Goal: Information Seeking & Learning: Learn about a topic

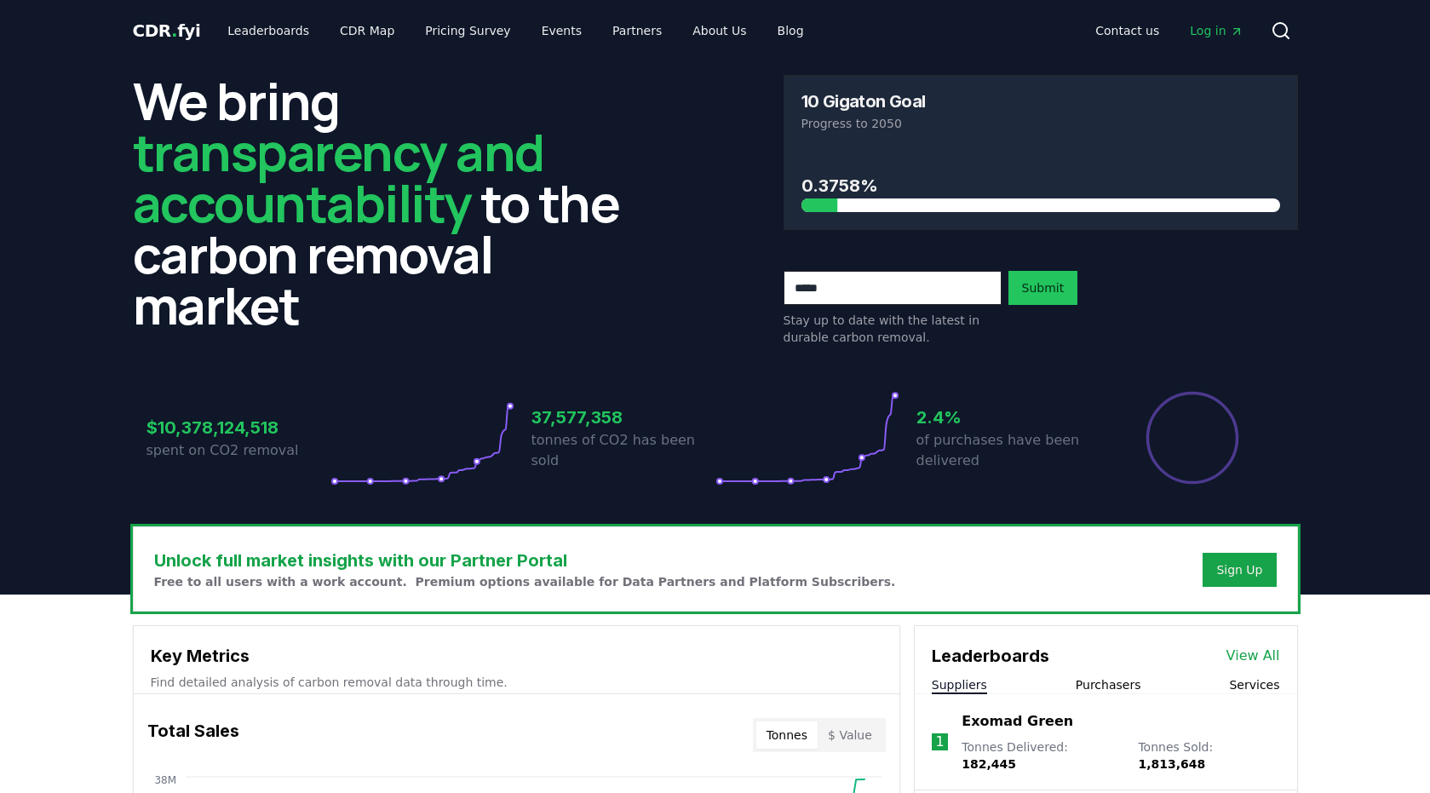
click at [1183, 336] on div "Stay up to date with the latest in durable carbon removal. Submit" at bounding box center [1041, 308] width 515 height 75
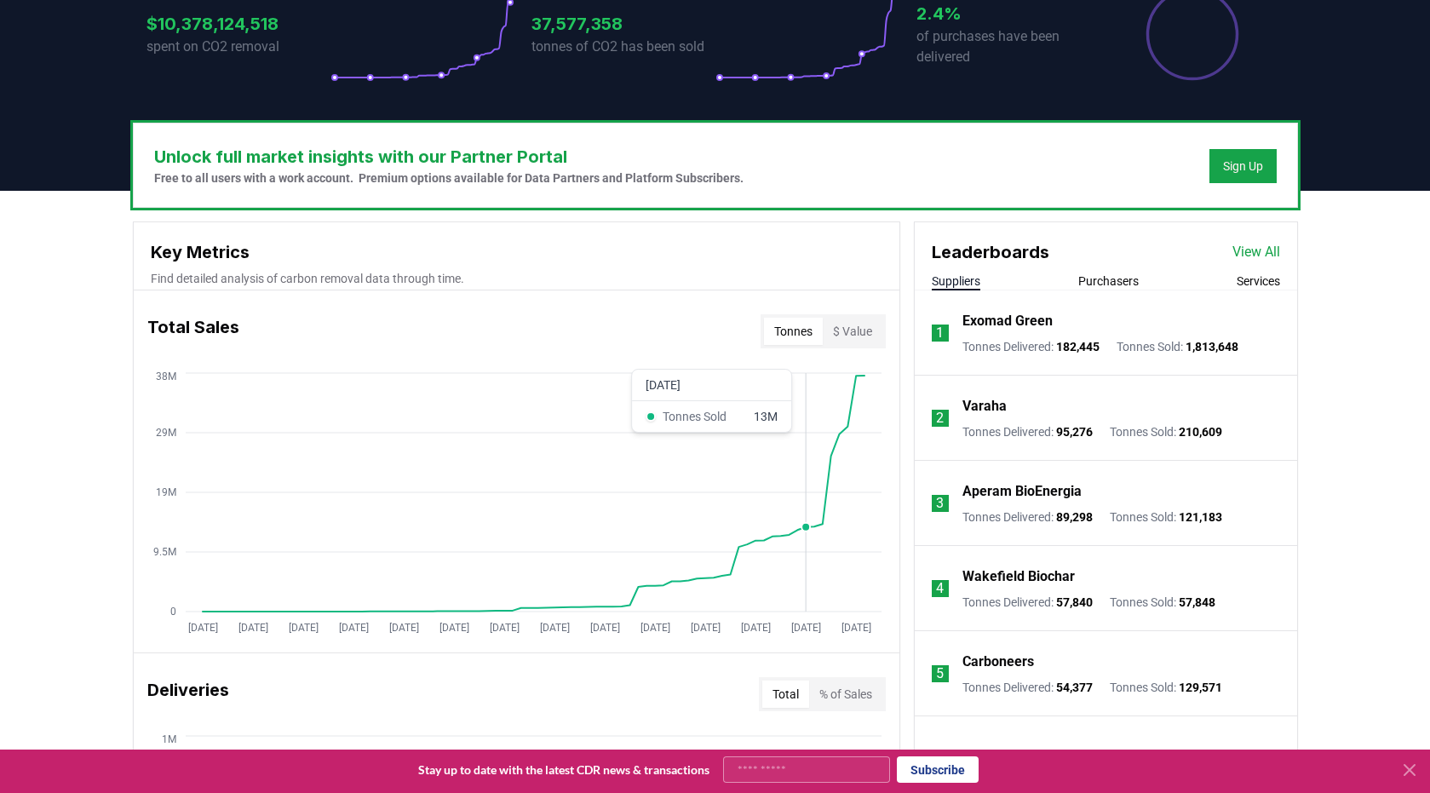
scroll to position [407, 0]
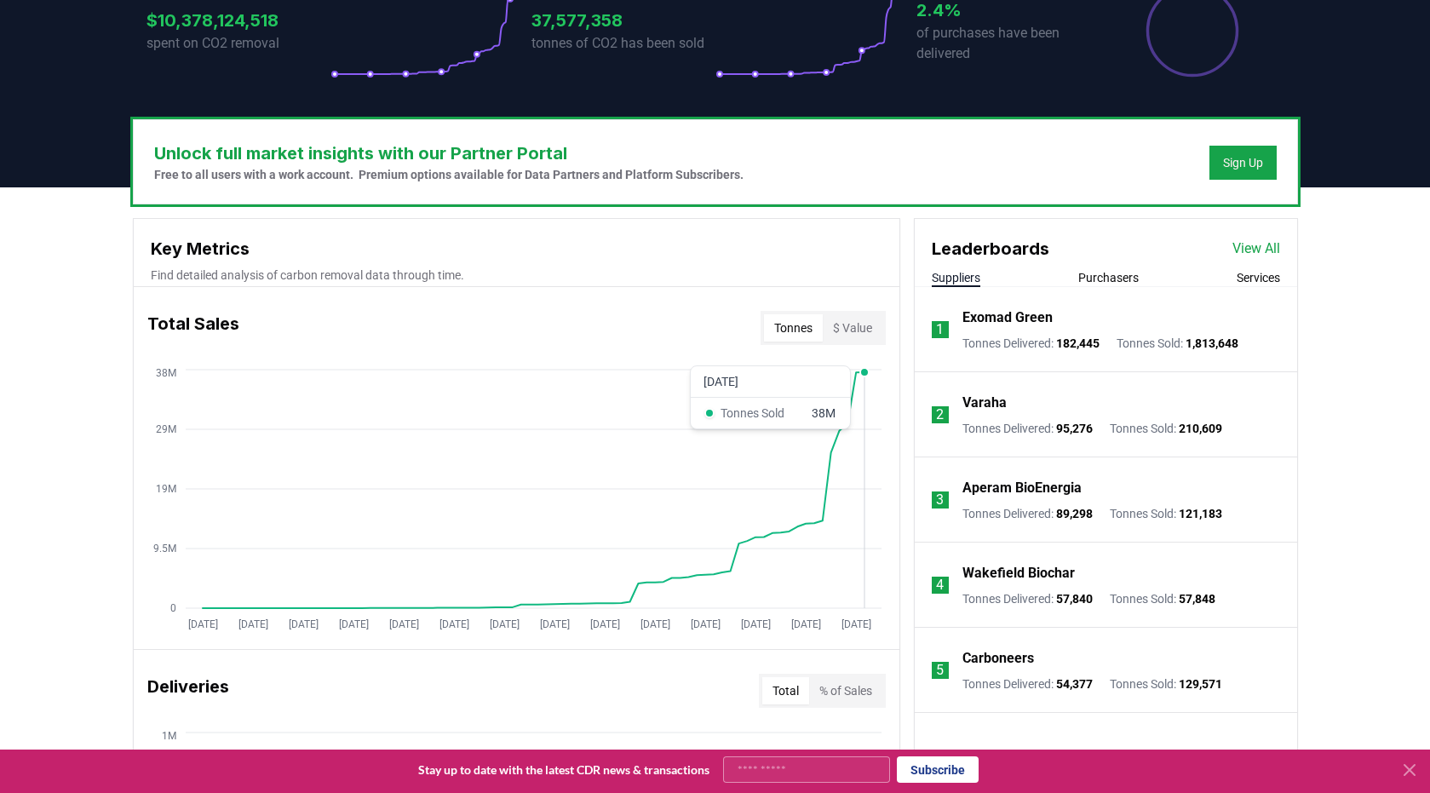
click at [869, 473] on icon "[DATE] [DATE] [DATE] [DATE] [DATE] [DATE] [DATE] [DATE] [DATE] [DATE] [DATE] [D…" at bounding box center [510, 501] width 752 height 273
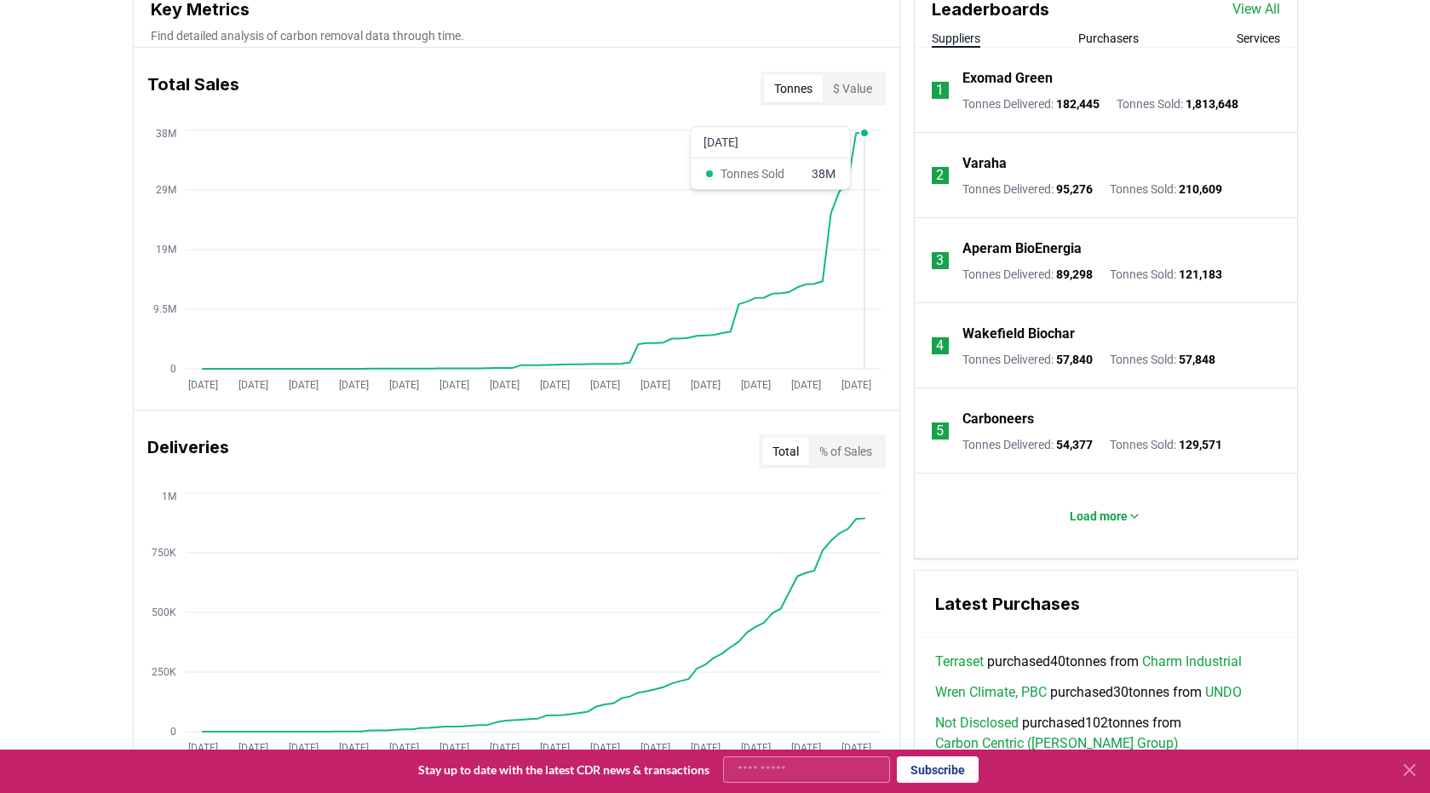
scroll to position [639, 0]
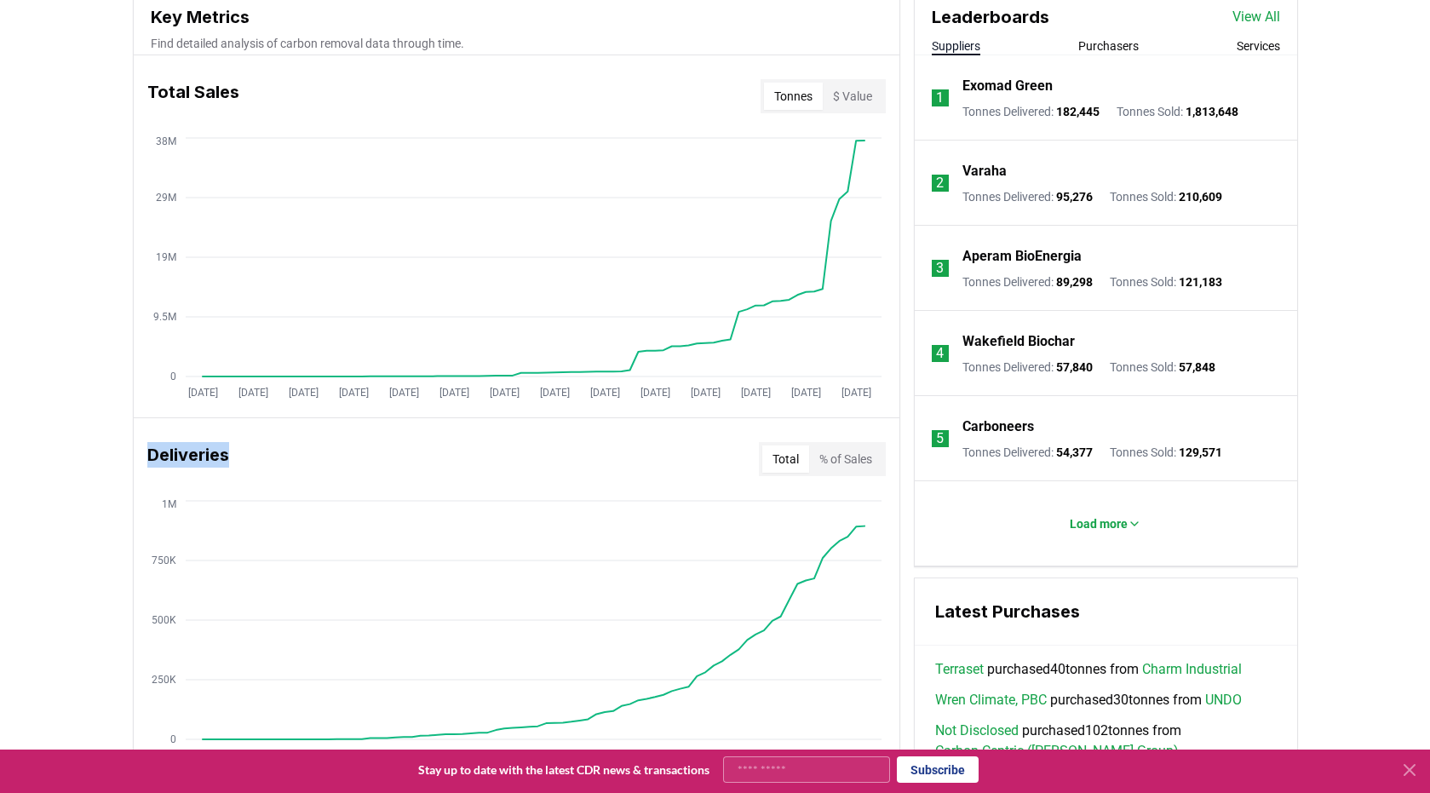
drag, startPoint x: 152, startPoint y: 451, endPoint x: 262, endPoint y: 456, distance: 110.9
click at [262, 456] on div "Deliveries Total % of Sales" at bounding box center [517, 458] width 766 height 61
copy h3 "Deliveries"
click at [834, 454] on button "% of Sales" at bounding box center [845, 459] width 73 height 27
click at [791, 455] on button "Total" at bounding box center [785, 459] width 47 height 27
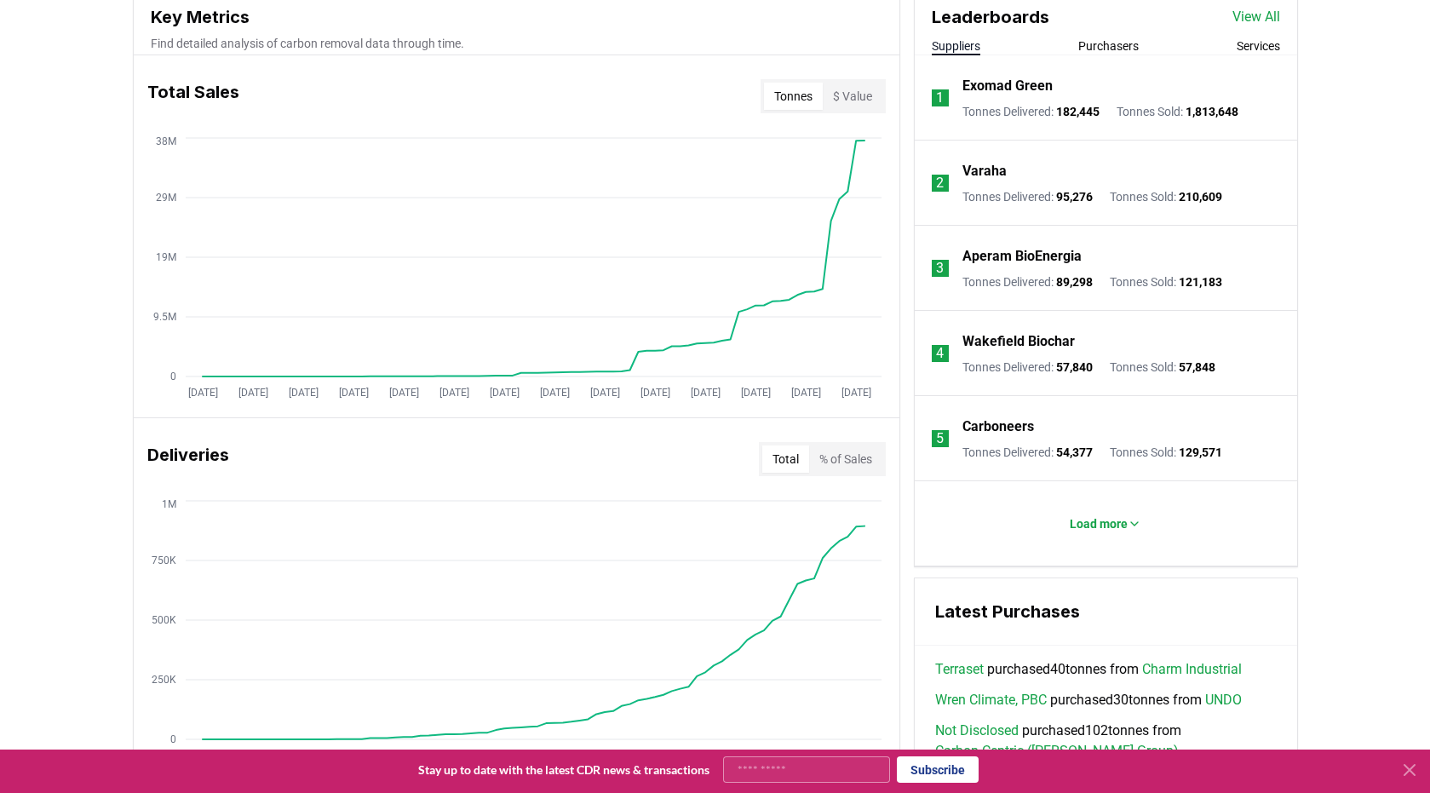
click at [108, 312] on div "Unlock full market insights with our Partner Portal Free to all users with a wo…" at bounding box center [715, 629] width 1430 height 1347
click at [210, 382] on icon "Jan 2019 Jul 2019 Jan 2020 Jul 2020 Jan 2021 Jul 2021 Jan 2022 Jul 2022 Jan 202…" at bounding box center [510, 270] width 752 height 273
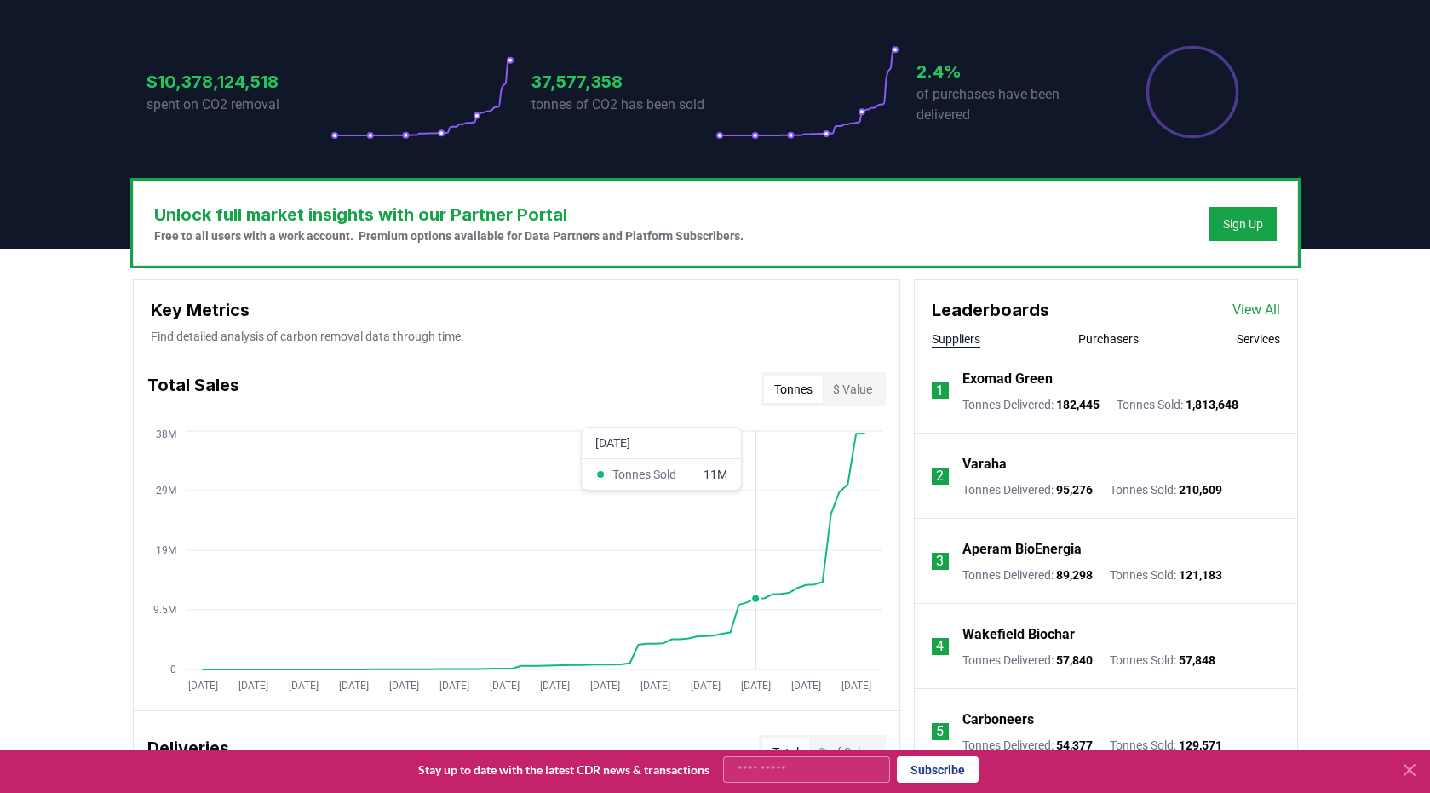
scroll to position [354, 0]
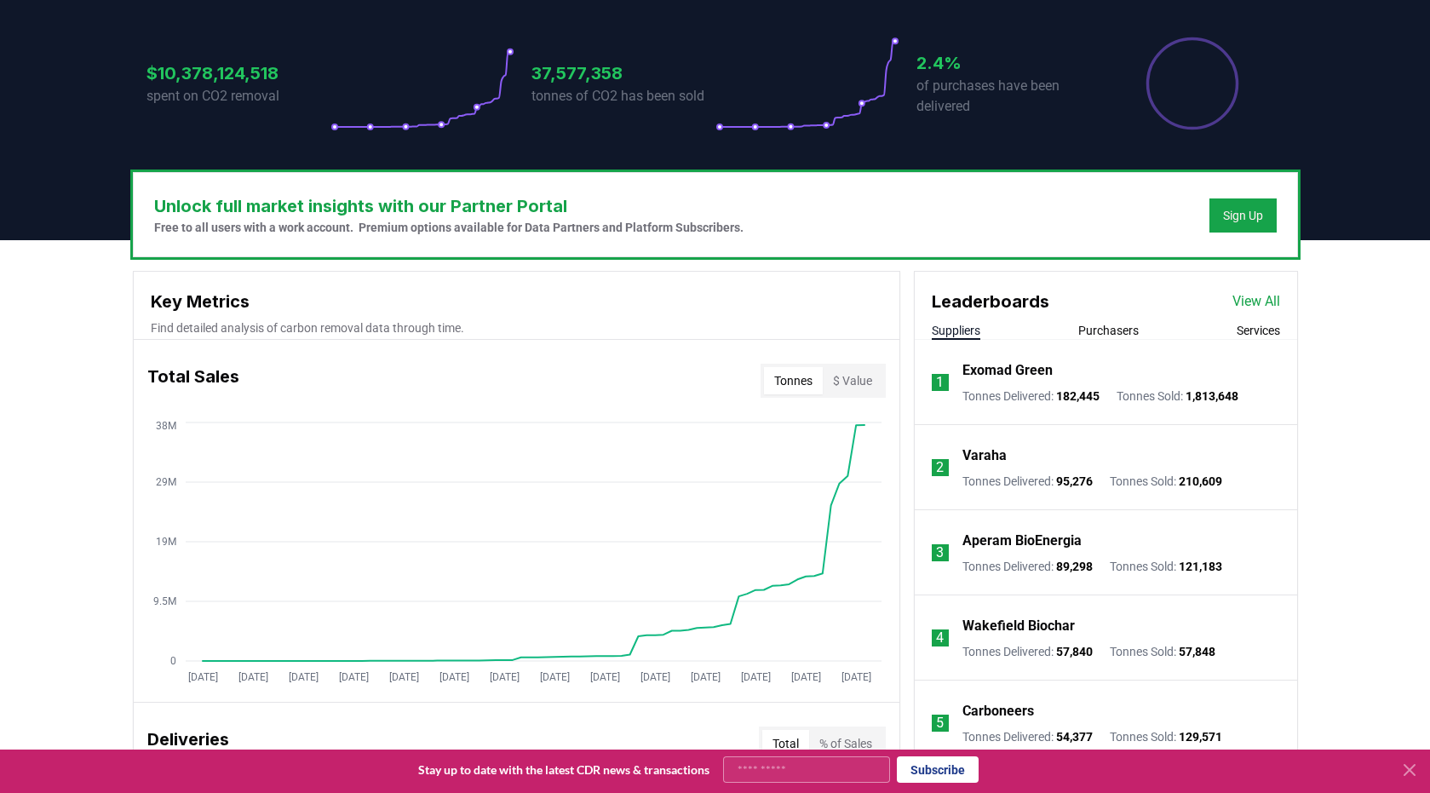
click at [181, 418] on icon "Jan 2019 Jul 2019 Jan 2020 Jul 2020 Jan 2021 Jul 2021 Jan 2022 Jul 2022 Jan 202…" at bounding box center [510, 554] width 752 height 273
click at [221, 453] on icon "Jan 2019 Jul 2019 Jan 2020 Jul 2020 Jan 2021 Jul 2021 Jan 2022 Jul 2022 Jan 202…" at bounding box center [510, 554] width 752 height 273
click at [851, 377] on button "$ Value" at bounding box center [853, 380] width 60 height 27
click at [823, 375] on button "$ Value" at bounding box center [853, 380] width 60 height 27
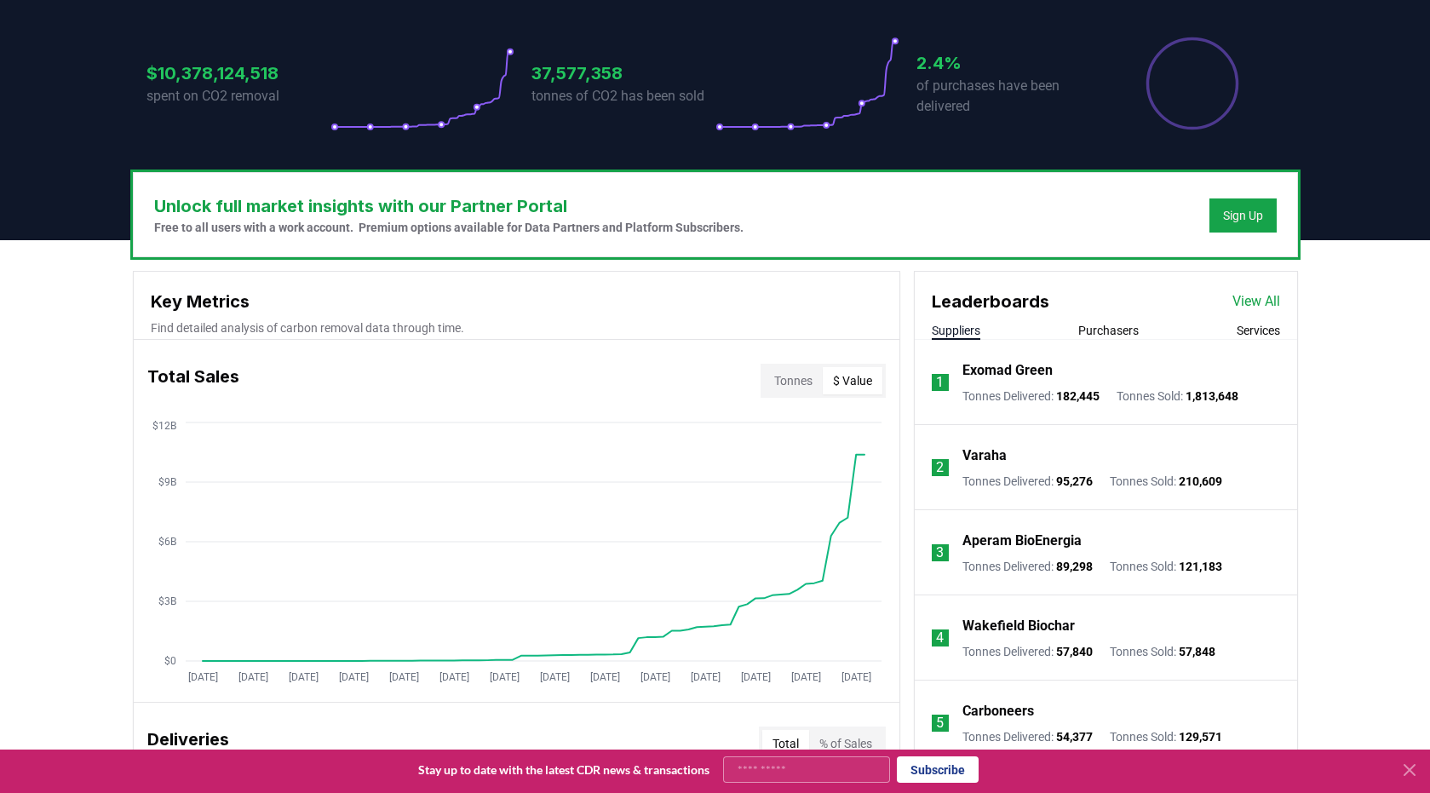
click at [791, 378] on button "Tonnes" at bounding box center [793, 380] width 59 height 27
click at [847, 382] on button "$ Value" at bounding box center [853, 380] width 60 height 27
click at [812, 382] on button "Tonnes" at bounding box center [793, 380] width 59 height 27
click at [866, 391] on button "$ Value" at bounding box center [853, 380] width 60 height 27
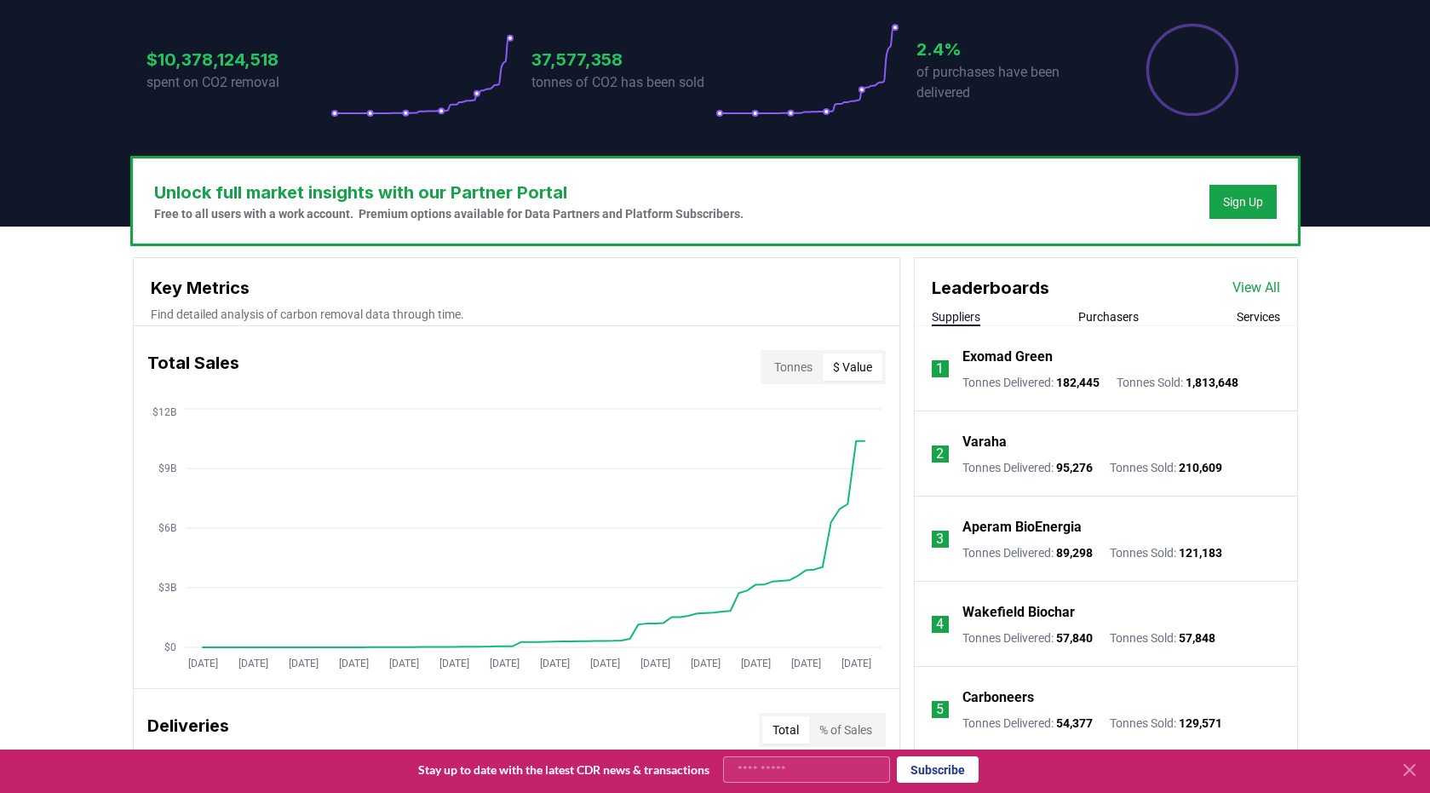
click at [848, 373] on button "$ Value" at bounding box center [853, 367] width 60 height 27
click at [866, 313] on p "Find detailed analysis of carbon removal data through time." at bounding box center [517, 314] width 732 height 17
